Goal: Information Seeking & Learning: Learn about a topic

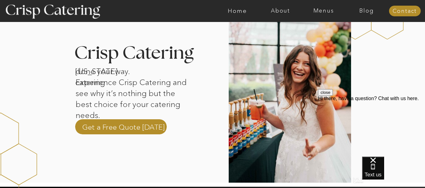
scroll to position [194, 0]
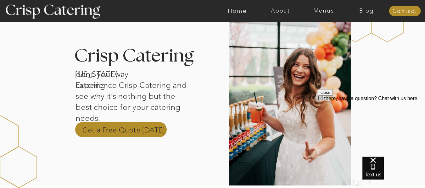
click at [120, 125] on p "Get a Free Quote Today" at bounding box center [123, 129] width 83 height 9
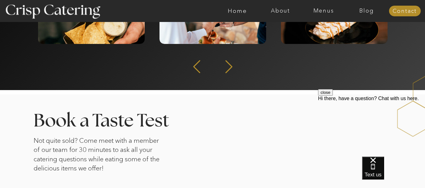
scroll to position [961, 0]
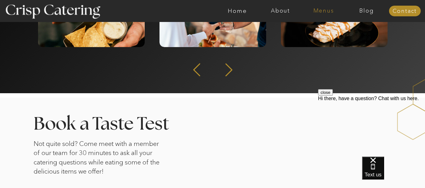
click at [315, 11] on nav "Menus" at bounding box center [323, 11] width 43 height 6
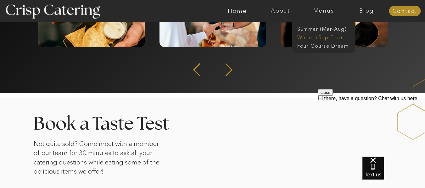
click at [312, 40] on nav "Winter (Sep-Feb)" at bounding box center [323, 37] width 52 height 6
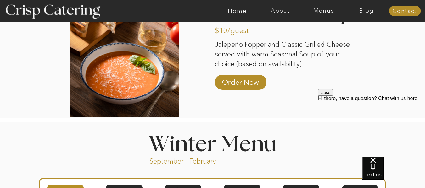
scroll to position [579, 0]
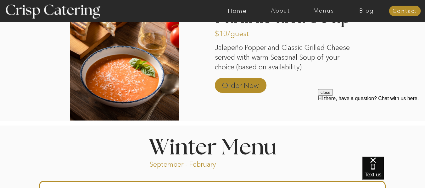
click at [235, 84] on p "Order Now" at bounding box center [240, 84] width 42 height 18
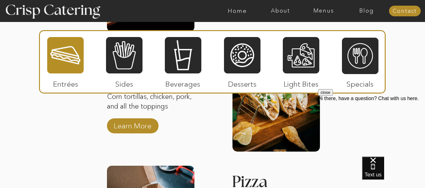
scroll to position [931, 0]
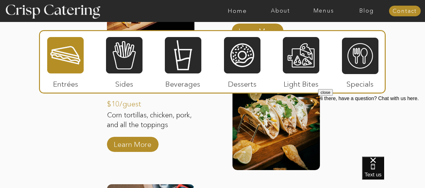
click at [408, 158] on div "Text us" at bounding box center [393, 172] width 63 height 31
click at [333, 96] on button "close" at bounding box center [325, 92] width 15 height 7
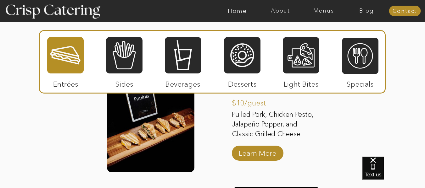
scroll to position [802, 0]
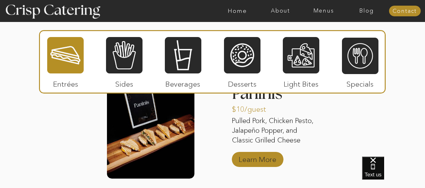
click at [270, 160] on p "Learn More" at bounding box center [257, 158] width 42 height 18
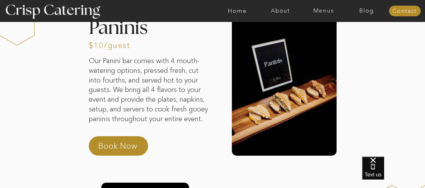
scroll to position [24, 0]
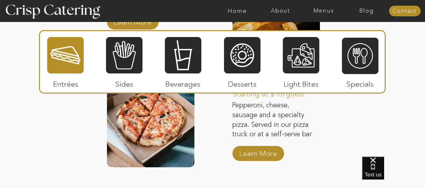
scroll to position [1057, 0]
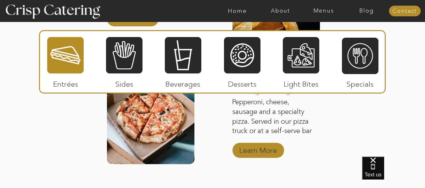
click at [253, 145] on p "Learn More" at bounding box center [258, 149] width 42 height 18
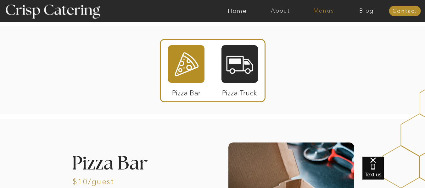
click at [327, 11] on nav "Menus" at bounding box center [323, 11] width 43 height 6
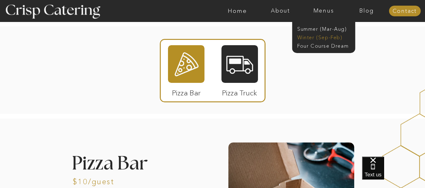
click at [304, 39] on nav "Winter (Sep-Feb)" at bounding box center [323, 37] width 52 height 6
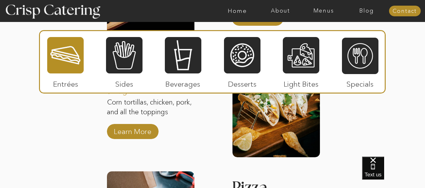
scroll to position [913, 0]
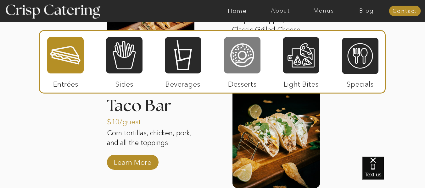
click at [244, 62] on div at bounding box center [242, 55] width 36 height 38
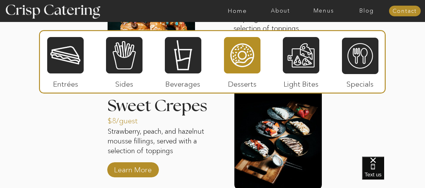
scroll to position [916, 0]
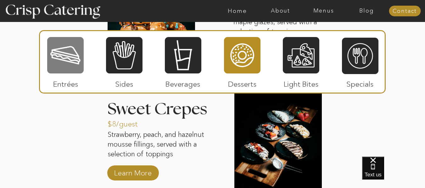
click at [63, 60] on div at bounding box center [65, 55] width 36 height 38
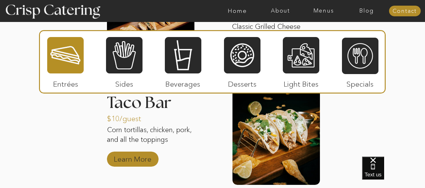
click at [139, 160] on p "Learn More" at bounding box center [133, 158] width 42 height 18
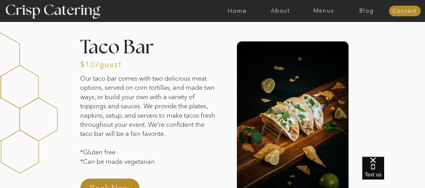
scroll to position [2, 0]
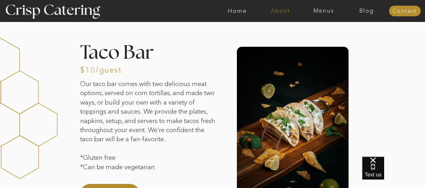
click at [276, 11] on nav "About" at bounding box center [280, 11] width 43 height 6
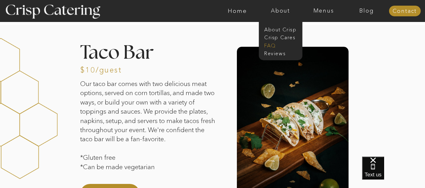
click at [272, 45] on nav "faq" at bounding box center [279, 45] width 31 height 6
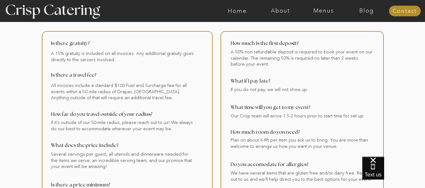
scroll to position [27, 0]
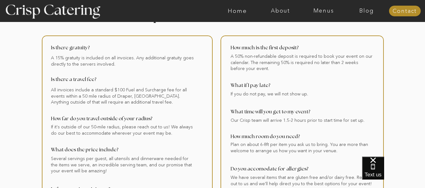
click at [324, 14] on div at bounding box center [237, 11] width 997 height 22
click at [322, 11] on nav "Menus" at bounding box center [323, 11] width 43 height 6
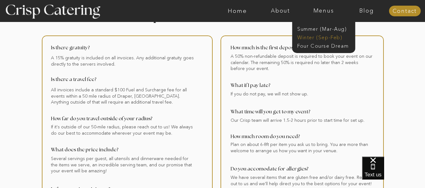
click at [306, 37] on nav "Winter (Sep-Feb)" at bounding box center [323, 37] width 52 height 6
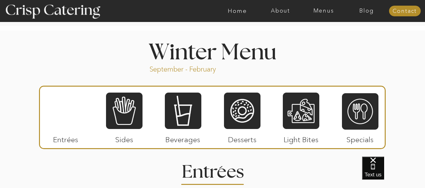
scroll to position [686, 0]
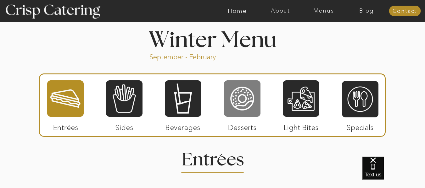
click at [229, 102] on div at bounding box center [242, 99] width 36 height 38
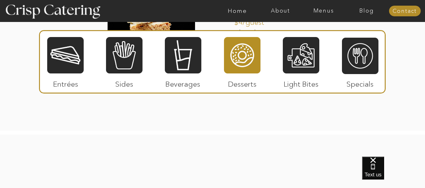
scroll to position [1127, 0]
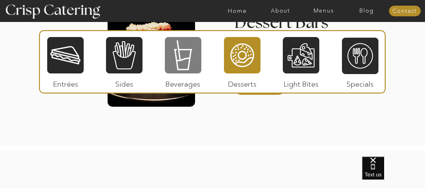
click at [189, 60] on div at bounding box center [183, 55] width 36 height 38
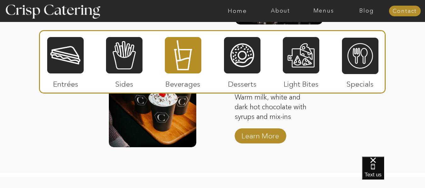
scroll to position [1050, 0]
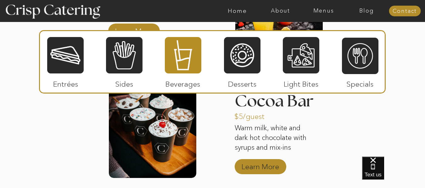
click at [274, 165] on p "Learn More" at bounding box center [260, 165] width 42 height 18
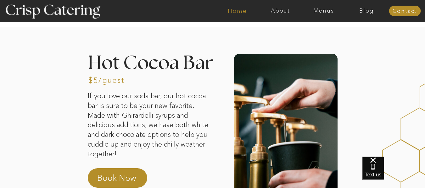
click at [233, 13] on nav "Home" at bounding box center [237, 11] width 43 height 6
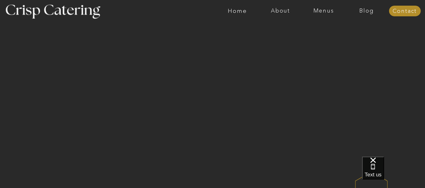
scroll to position [6, 0]
click at [367, 10] on nav "Blog" at bounding box center [366, 11] width 43 height 6
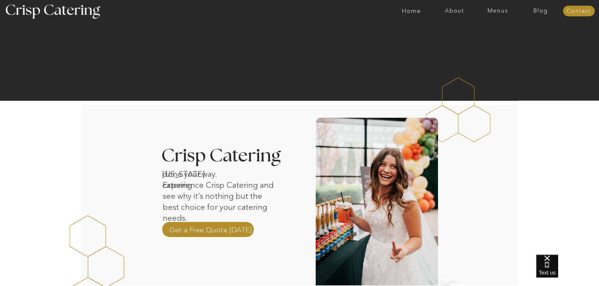
scroll to position [126, 0]
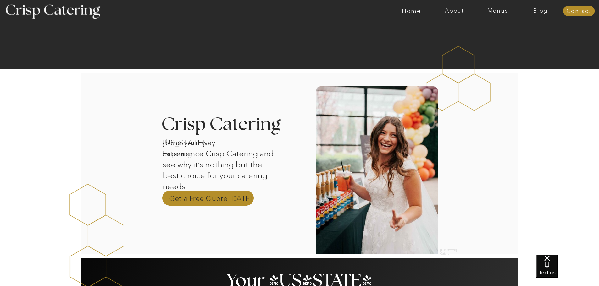
click at [198, 197] on p "Get a Free Quote [DATE]" at bounding box center [210, 198] width 83 height 9
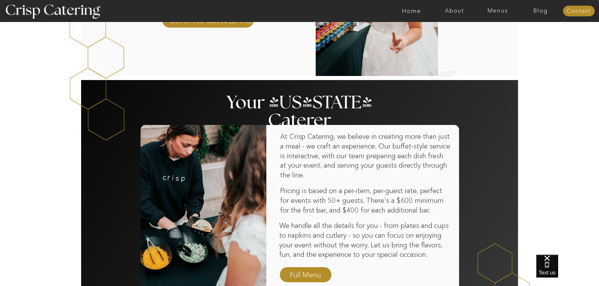
scroll to position [189, 0]
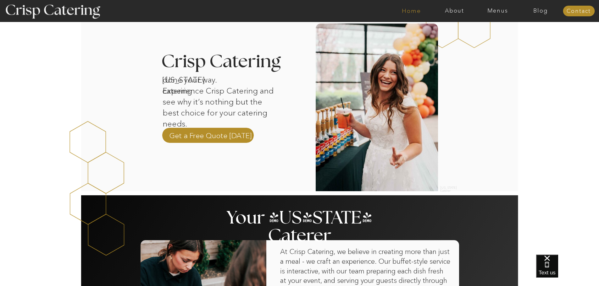
click at [406, 12] on nav "Home" at bounding box center [411, 11] width 43 height 6
click at [452, 12] on nav "About" at bounding box center [454, 11] width 43 height 6
click at [447, 28] on nav "About Crisp" at bounding box center [456, 29] width 36 height 6
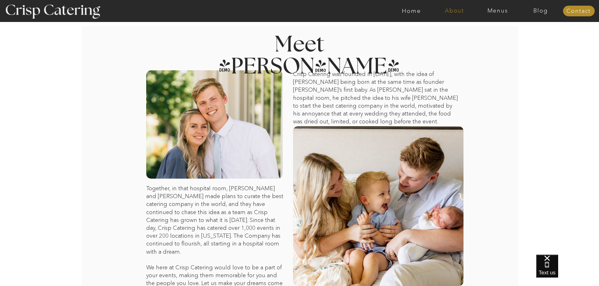
click at [450, 12] on nav "About" at bounding box center [454, 11] width 43 height 6
click at [447, 45] on nav "faq" at bounding box center [453, 45] width 31 height 6
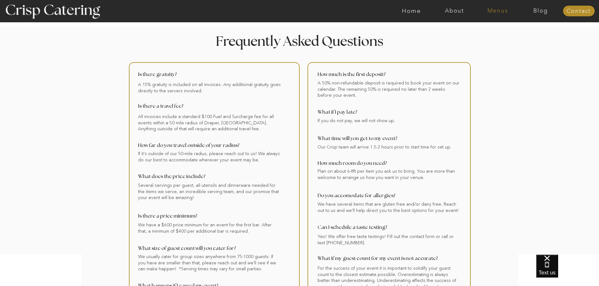
click at [498, 11] on nav "Menus" at bounding box center [497, 11] width 43 height 6
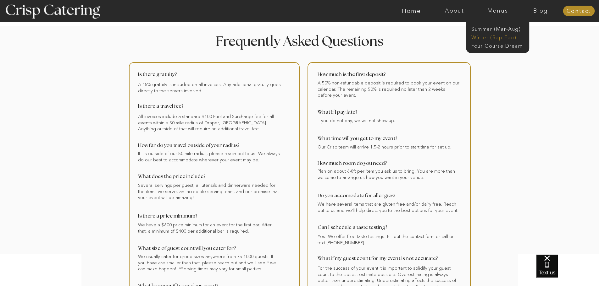
click at [484, 36] on nav "Winter (Sep-Feb)" at bounding box center [497, 37] width 52 height 6
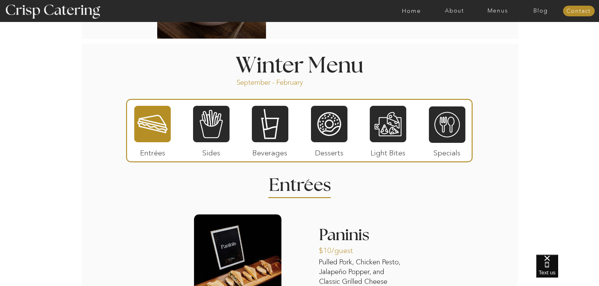
scroll to position [660, 0]
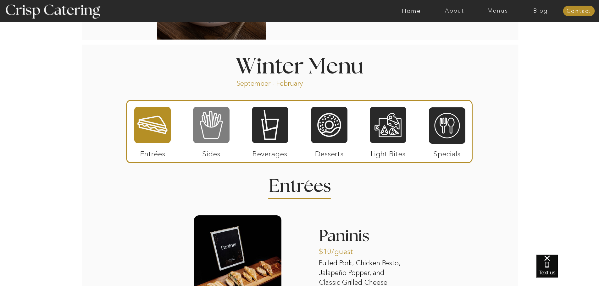
click at [199, 128] on div at bounding box center [211, 125] width 36 height 38
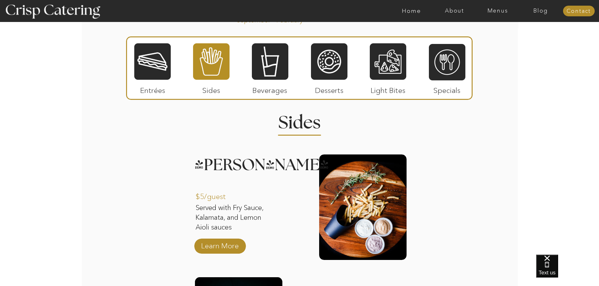
scroll to position [597, 0]
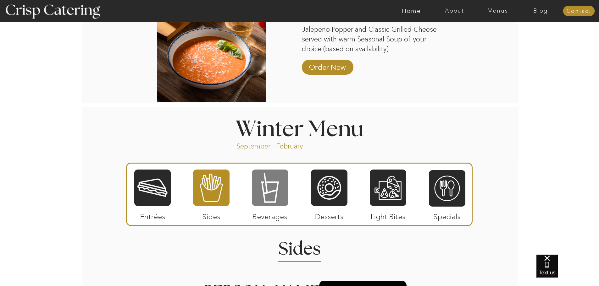
click at [260, 195] on div at bounding box center [270, 188] width 36 height 38
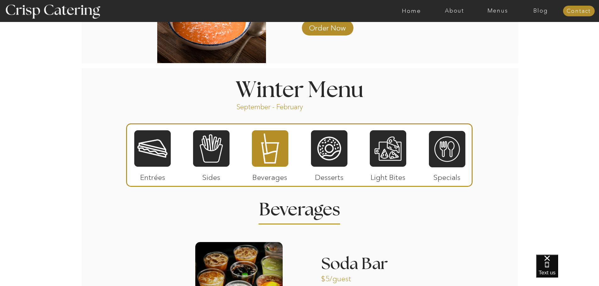
scroll to position [629, 0]
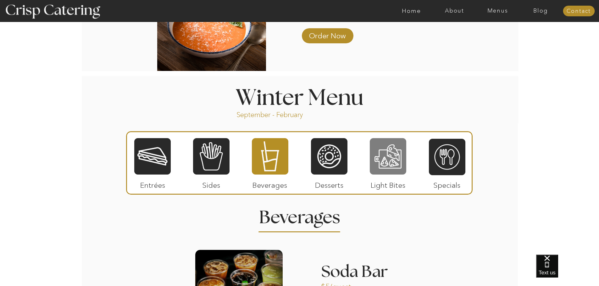
click at [395, 161] on div at bounding box center [388, 157] width 36 height 38
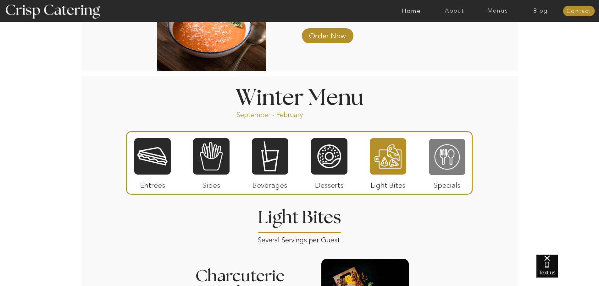
click at [445, 157] on div at bounding box center [447, 157] width 36 height 38
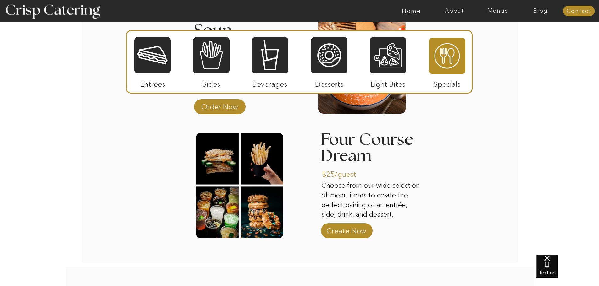
scroll to position [849, 0]
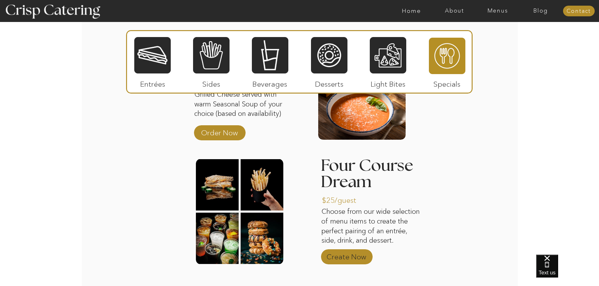
click at [347, 256] on p "Create Now" at bounding box center [346, 255] width 42 height 18
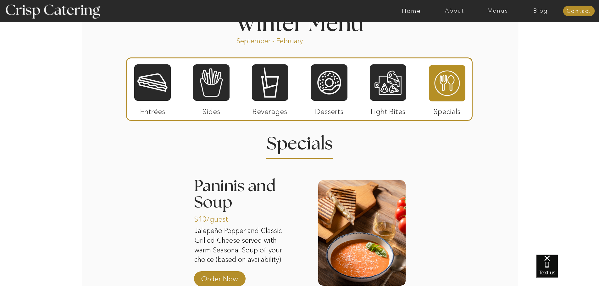
scroll to position [691, 0]
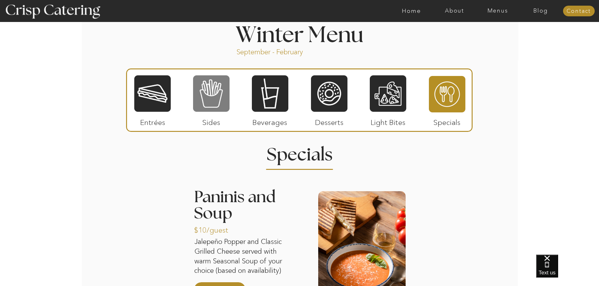
click at [217, 100] on div at bounding box center [211, 94] width 36 height 38
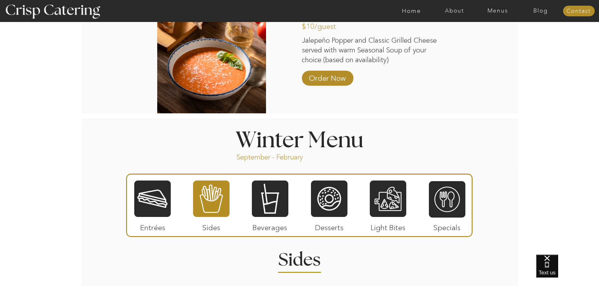
scroll to position [566, 0]
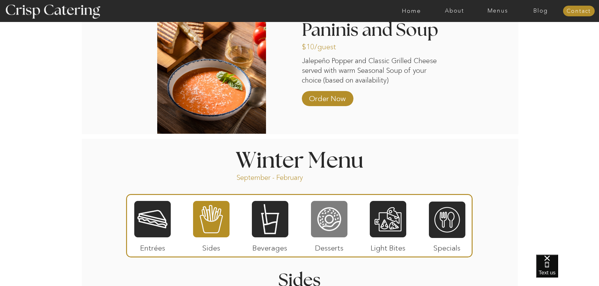
click at [328, 221] on div at bounding box center [329, 220] width 36 height 38
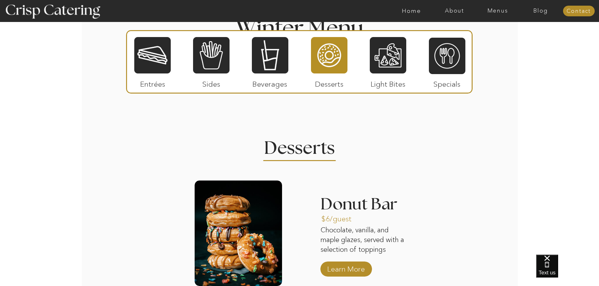
scroll to position [660, 0]
